Goal: Task Accomplishment & Management: Manage account settings

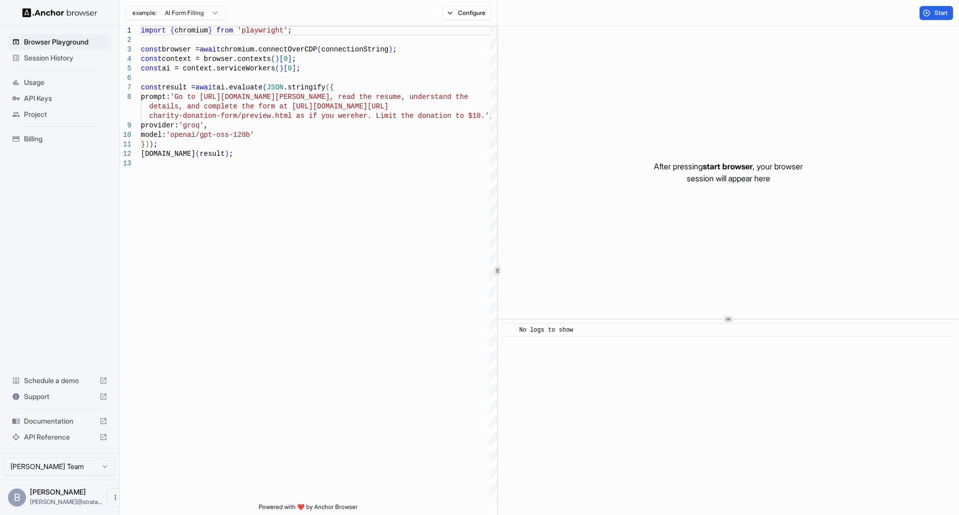
click at [55, 103] on span "API Keys" at bounding box center [65, 98] width 83 height 10
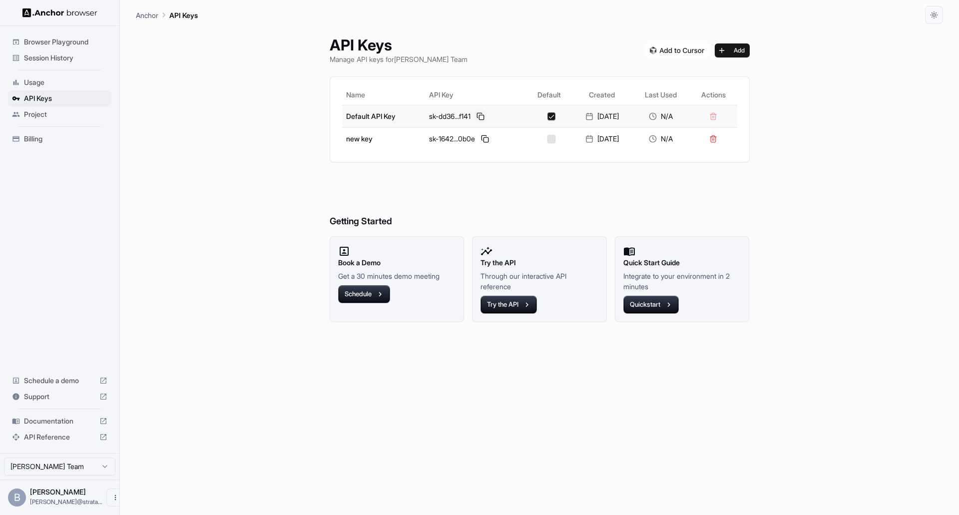
click at [474, 122] on button at bounding box center [480, 116] width 12 height 12
click at [52, 432] on span "API Reference" at bounding box center [59, 437] width 71 height 10
click at [657, 120] on icon at bounding box center [653, 116] width 8 height 8
click at [342, 127] on td "Default API Key" at bounding box center [383, 116] width 83 height 22
click at [46, 87] on span "Usage" at bounding box center [65, 82] width 83 height 10
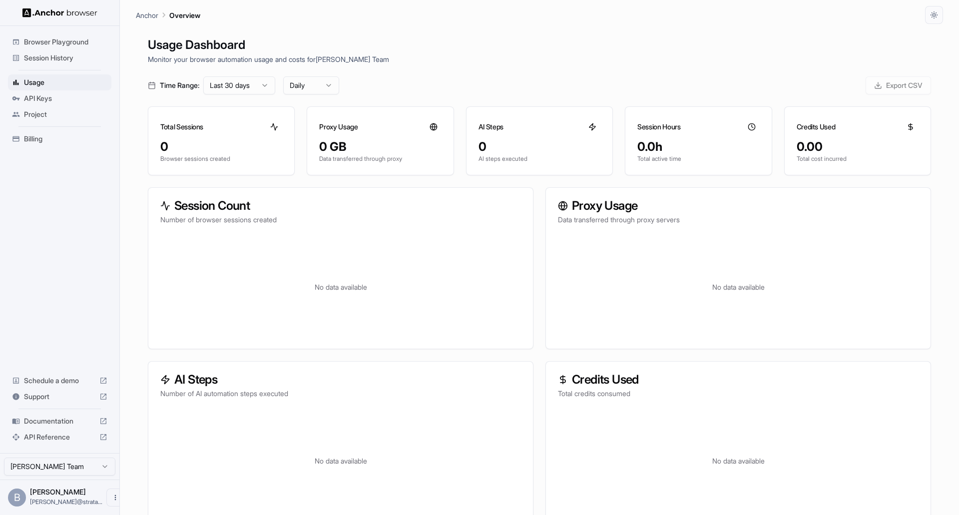
click at [824, 155] on div "0.00" at bounding box center [857, 147] width 122 height 16
click at [265, 155] on div "0" at bounding box center [221, 147] width 122 height 16
click at [56, 144] on span "Billing" at bounding box center [65, 139] width 83 height 10
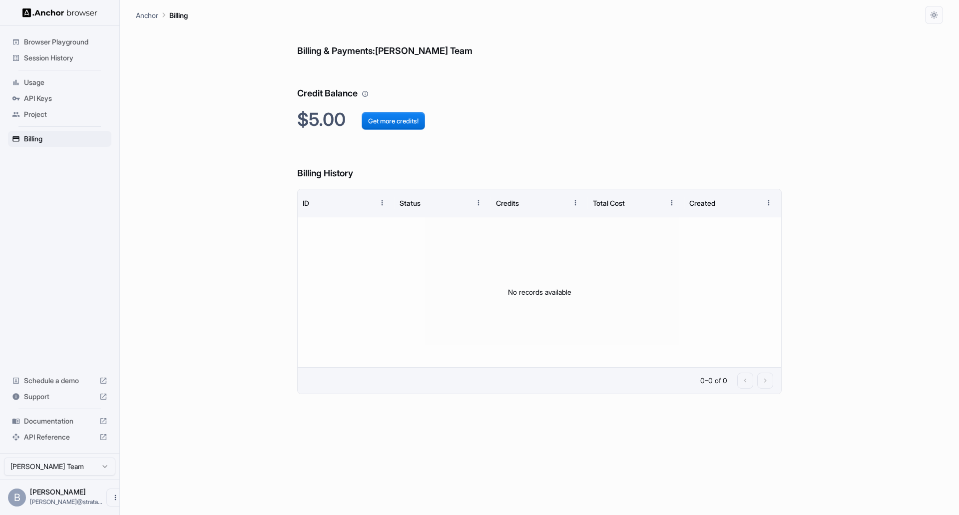
click at [45, 432] on span "API Reference" at bounding box center [59, 437] width 71 height 10
